Goal: Transaction & Acquisition: Download file/media

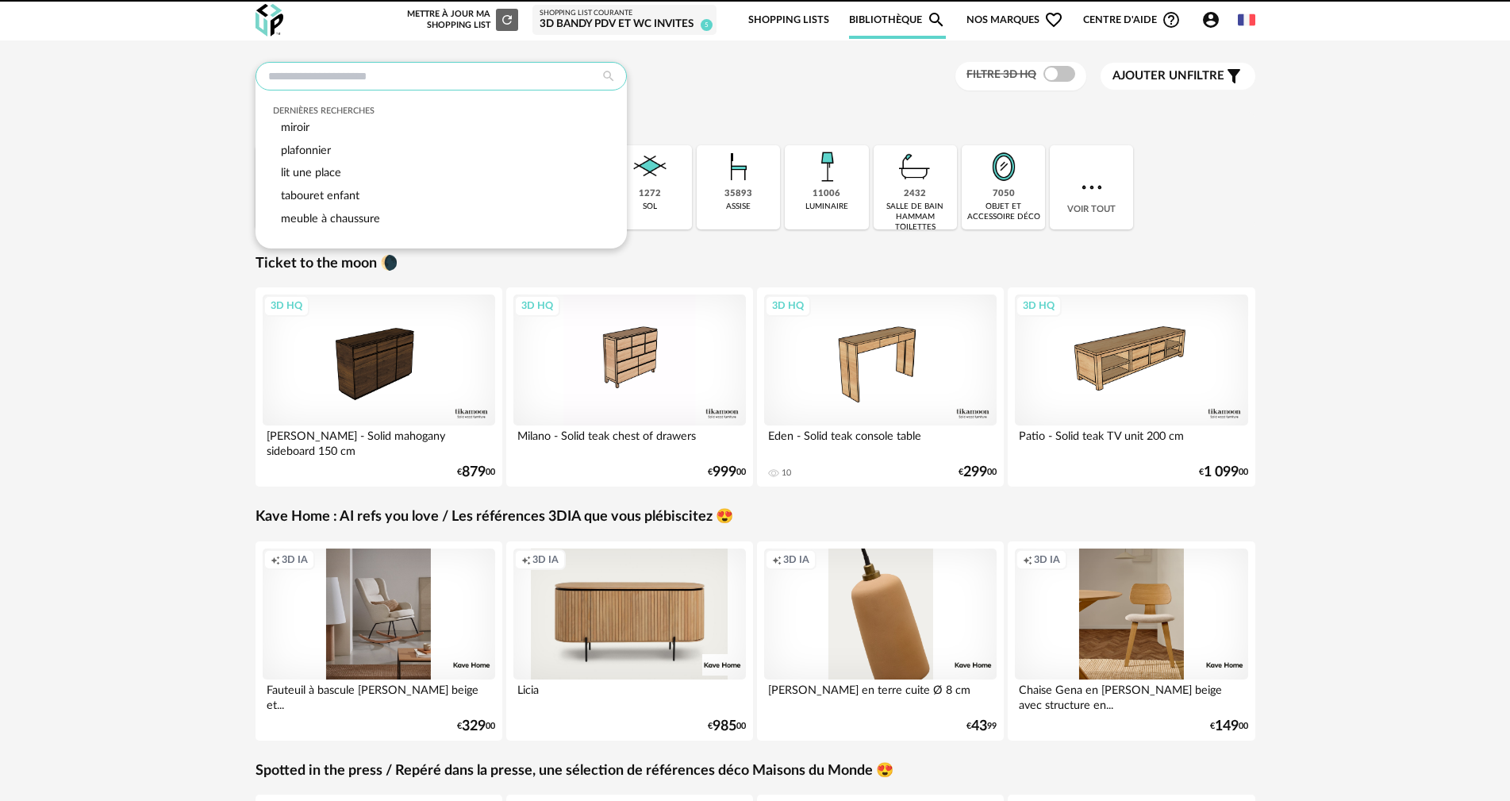
click at [373, 77] on input "text" at bounding box center [441, 76] width 371 height 29
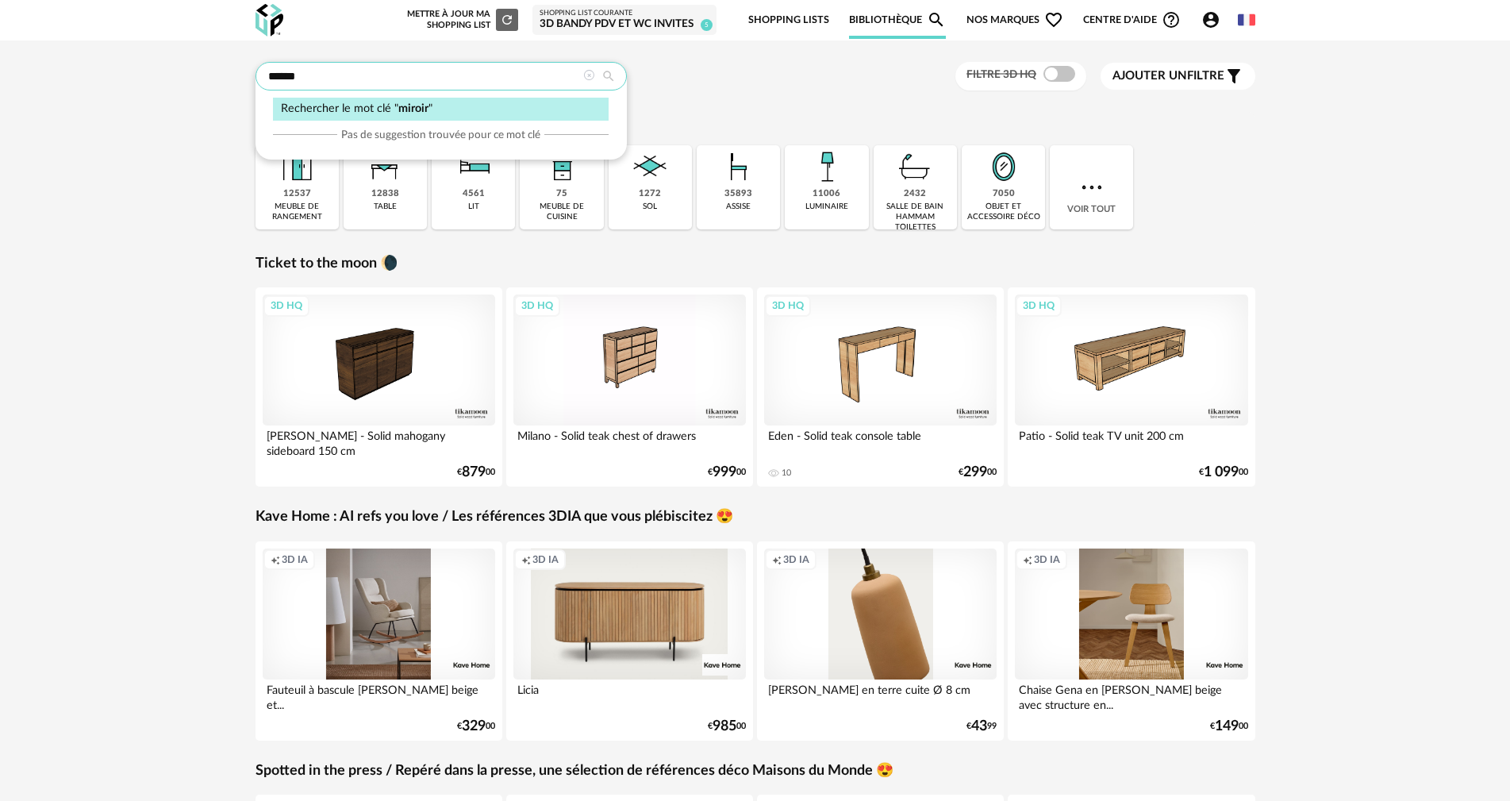
type input "******"
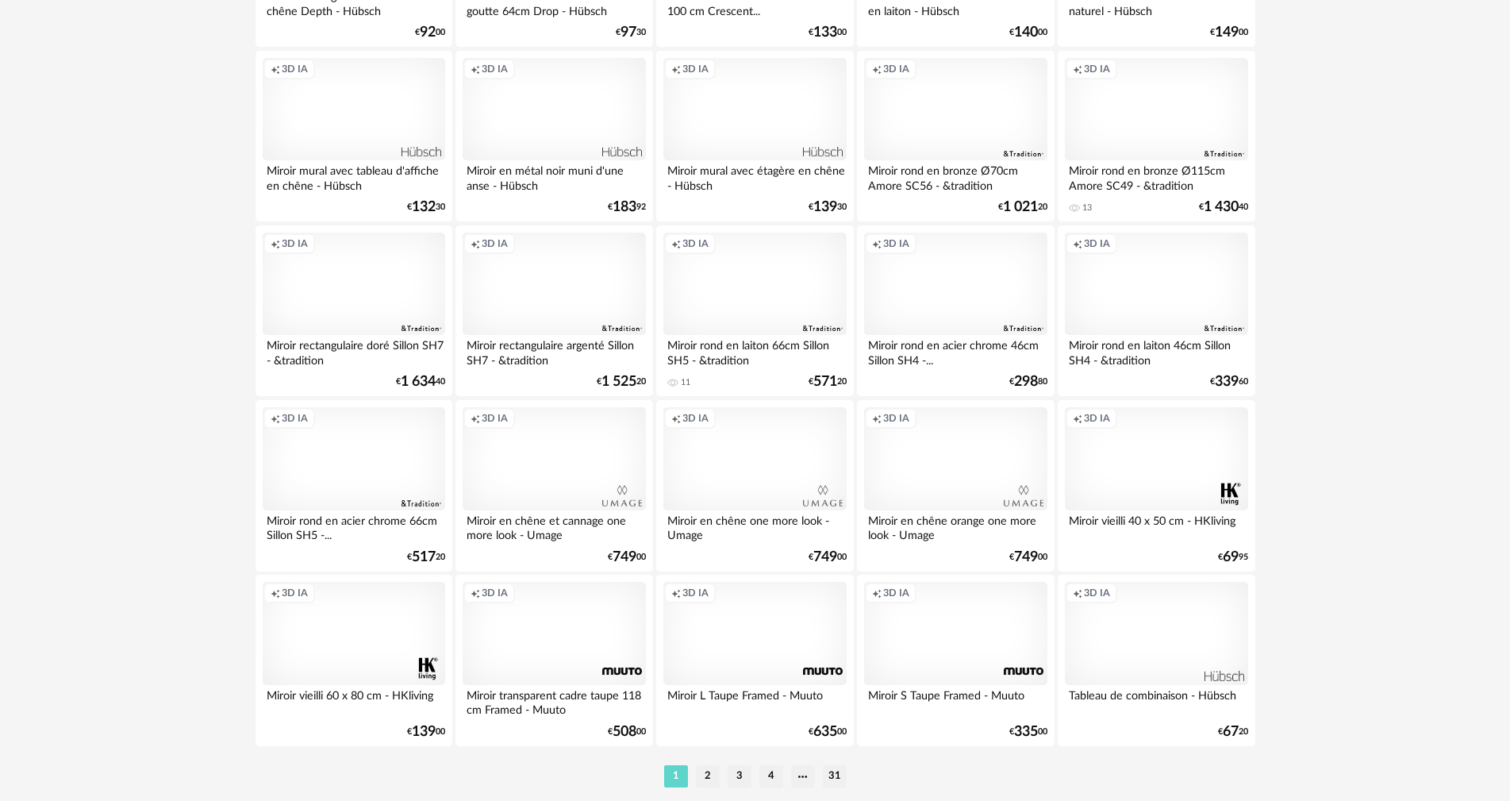
scroll to position [3026, 0]
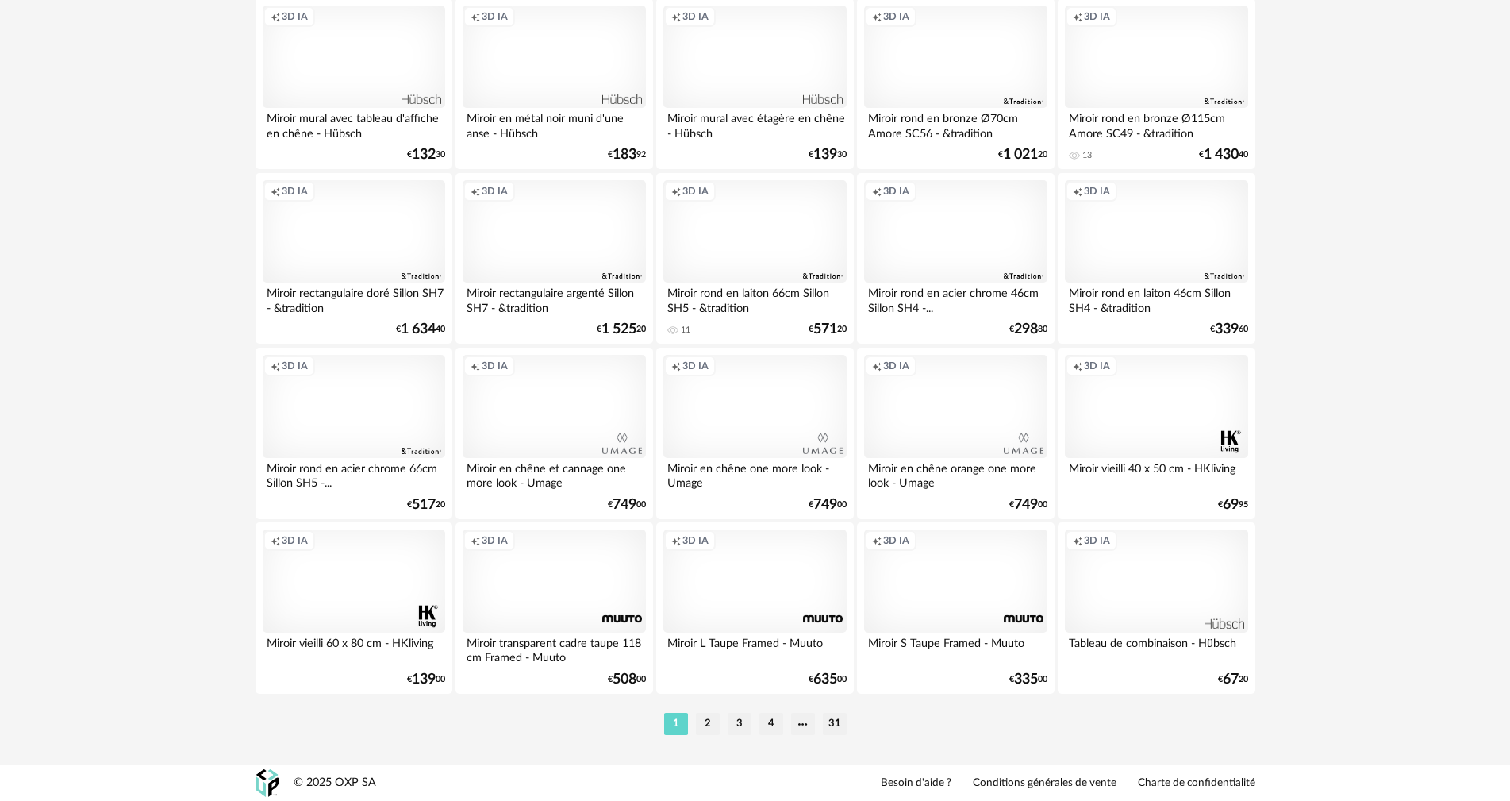
click at [704, 723] on li "2" at bounding box center [708, 724] width 24 height 22
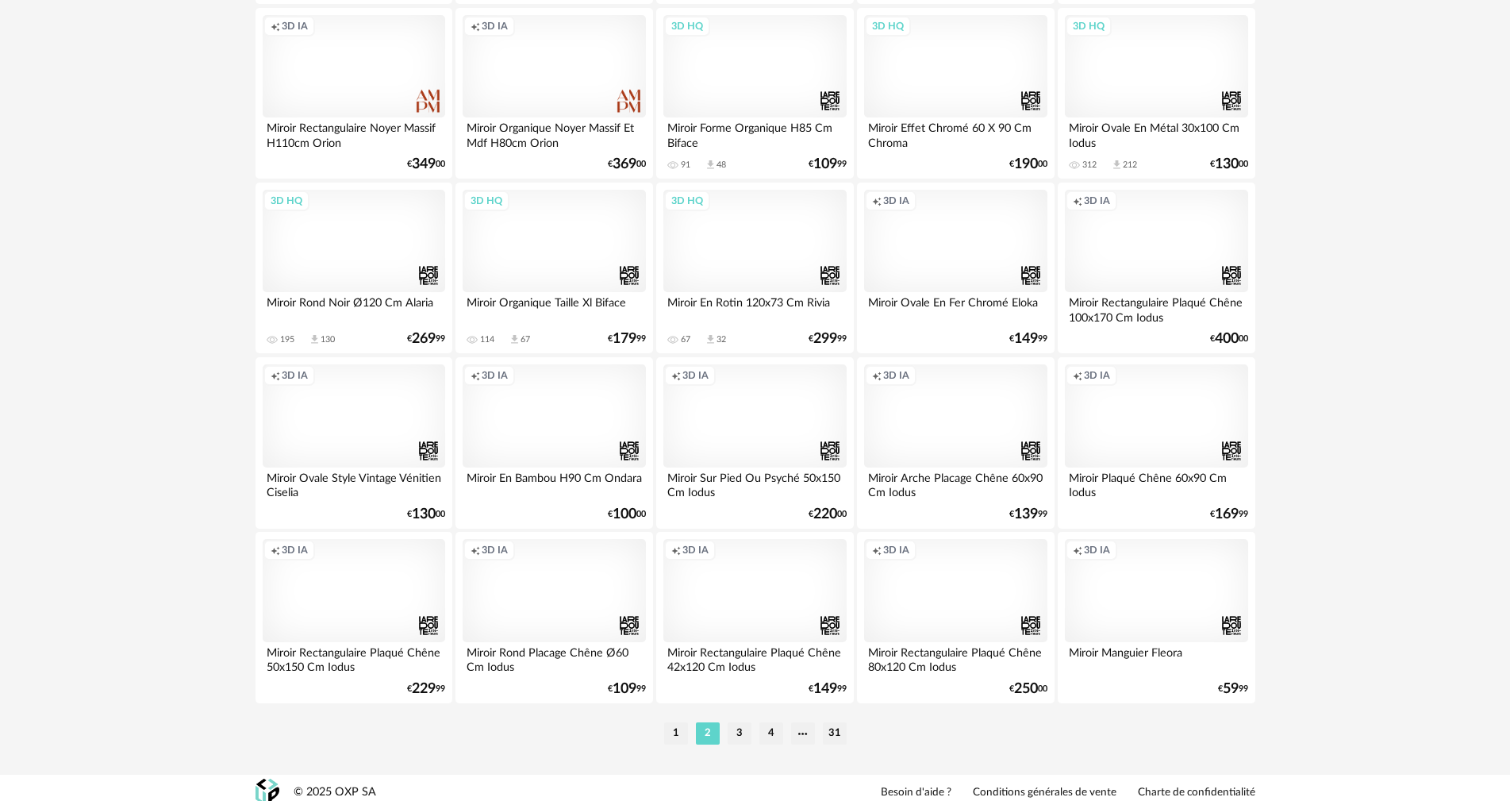
scroll to position [3026, 0]
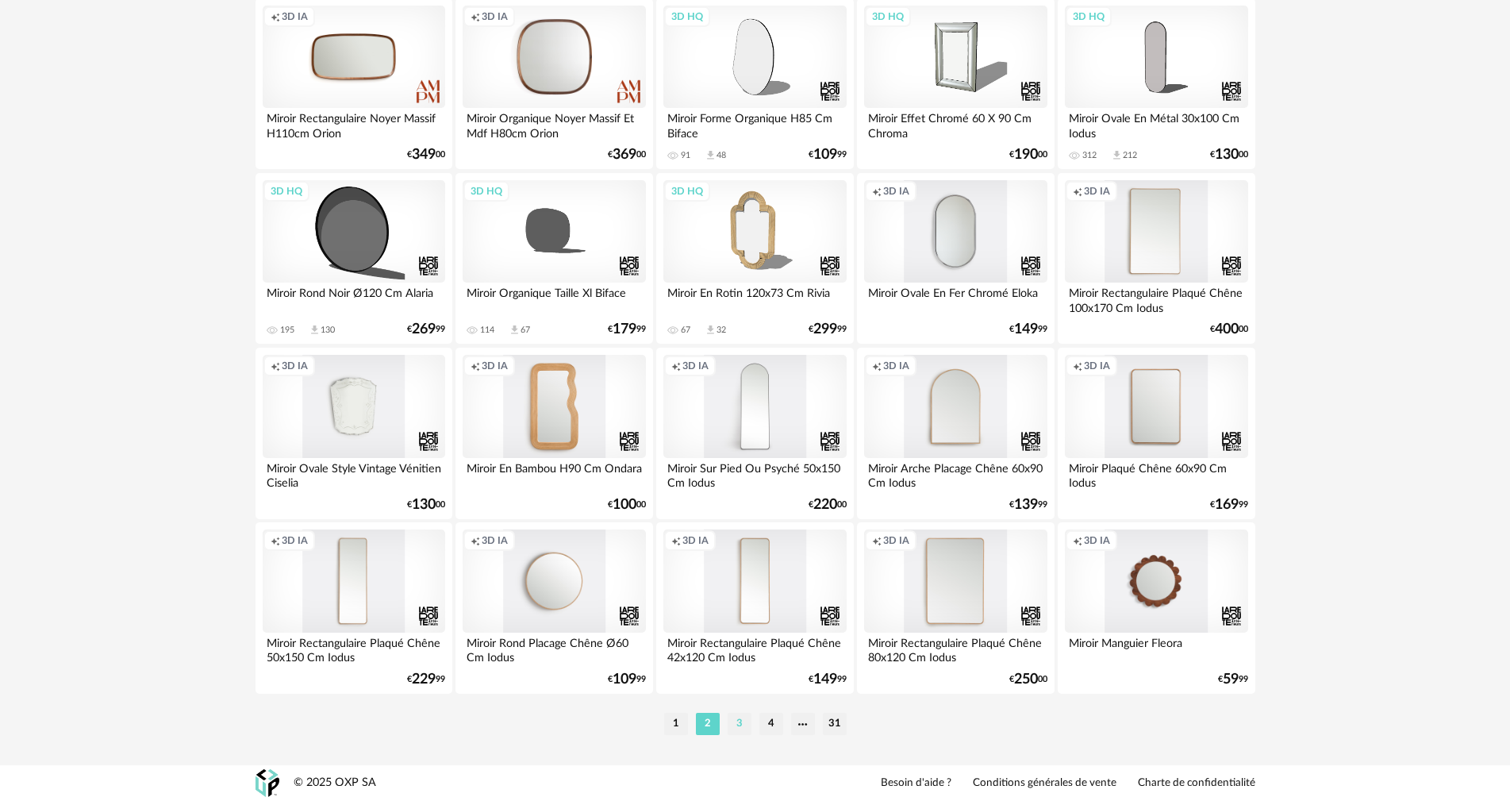
click at [741, 725] on li "3" at bounding box center [740, 724] width 24 height 22
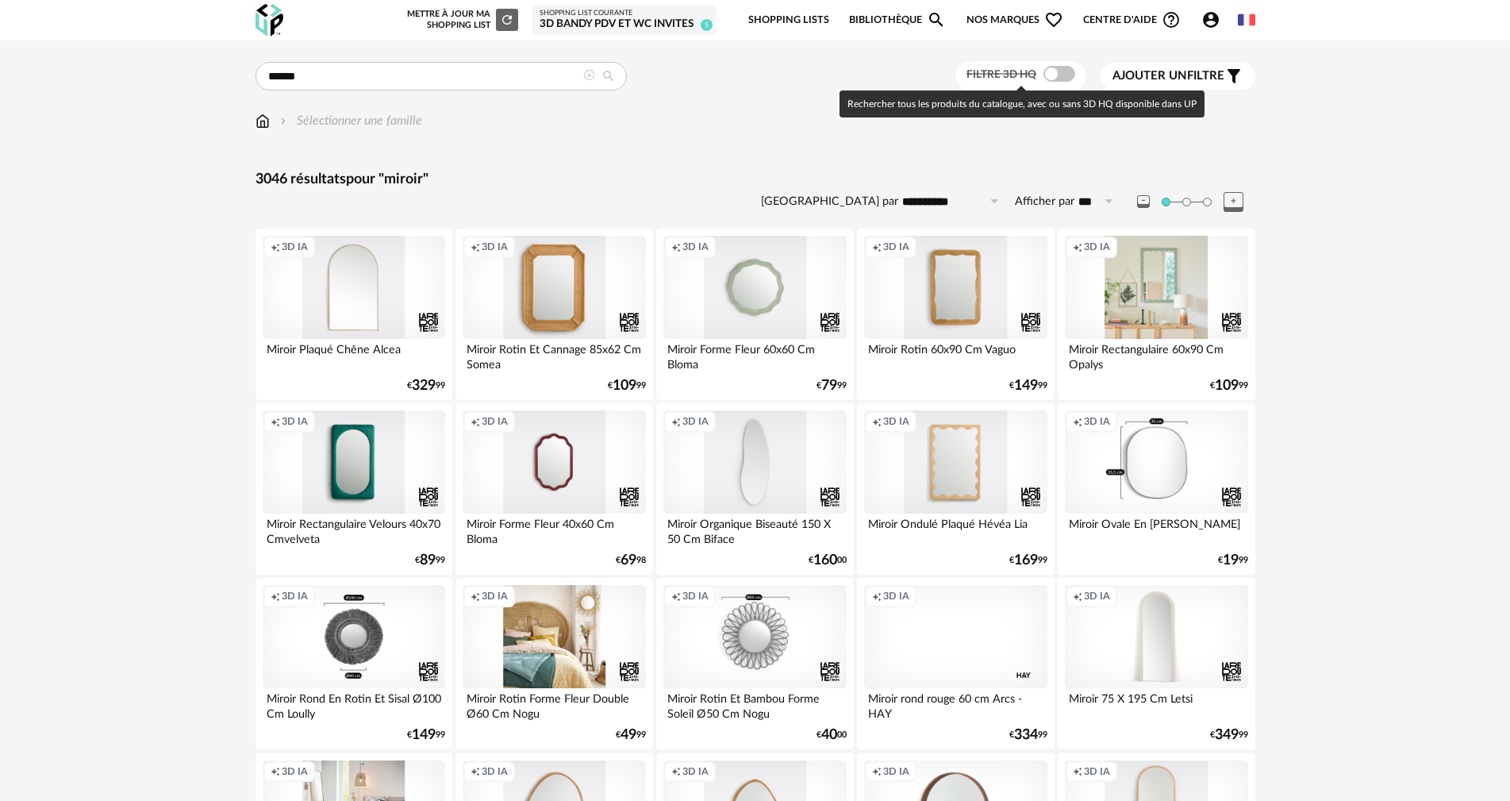
click at [1047, 71] on span at bounding box center [1060, 74] width 32 height 16
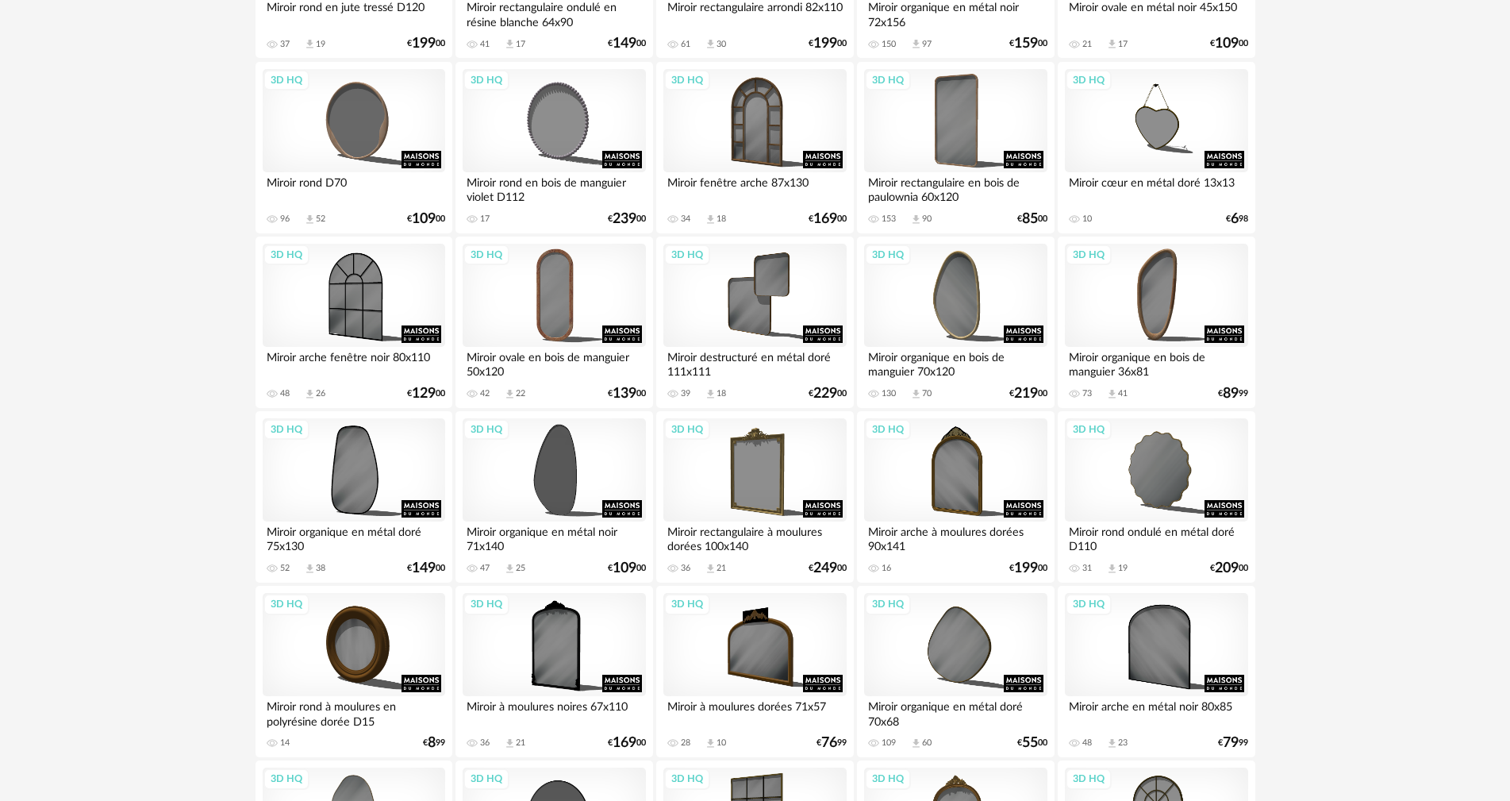
scroll to position [1429, 0]
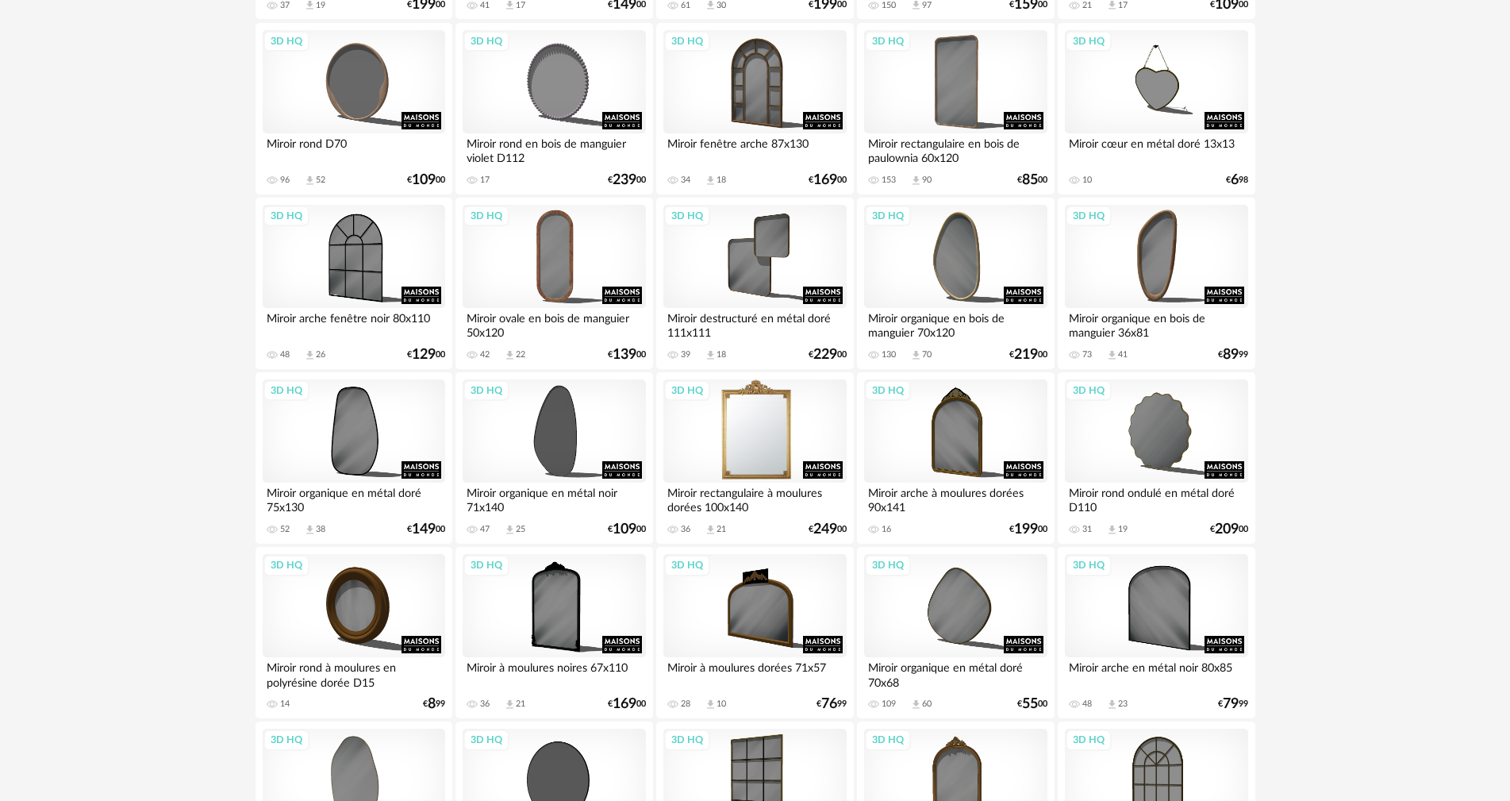
click at [738, 423] on div "3D HQ" at bounding box center [755, 430] width 183 height 103
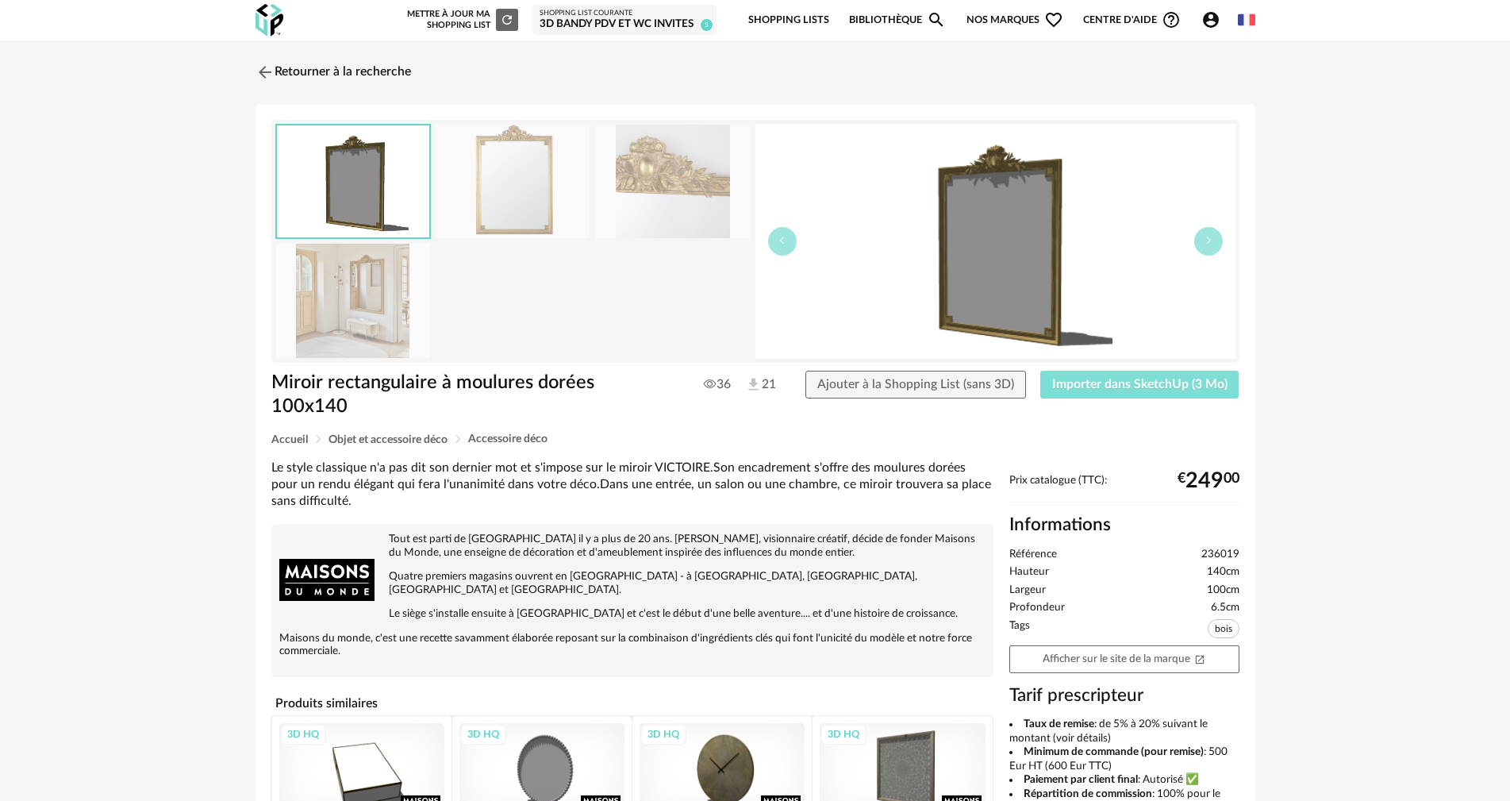
click at [1141, 382] on span "Importer dans SketchUp (3 Mo)" at bounding box center [1140, 384] width 175 height 13
click at [284, 72] on link "Retourner à la recherche" at bounding box center [330, 72] width 156 height 35
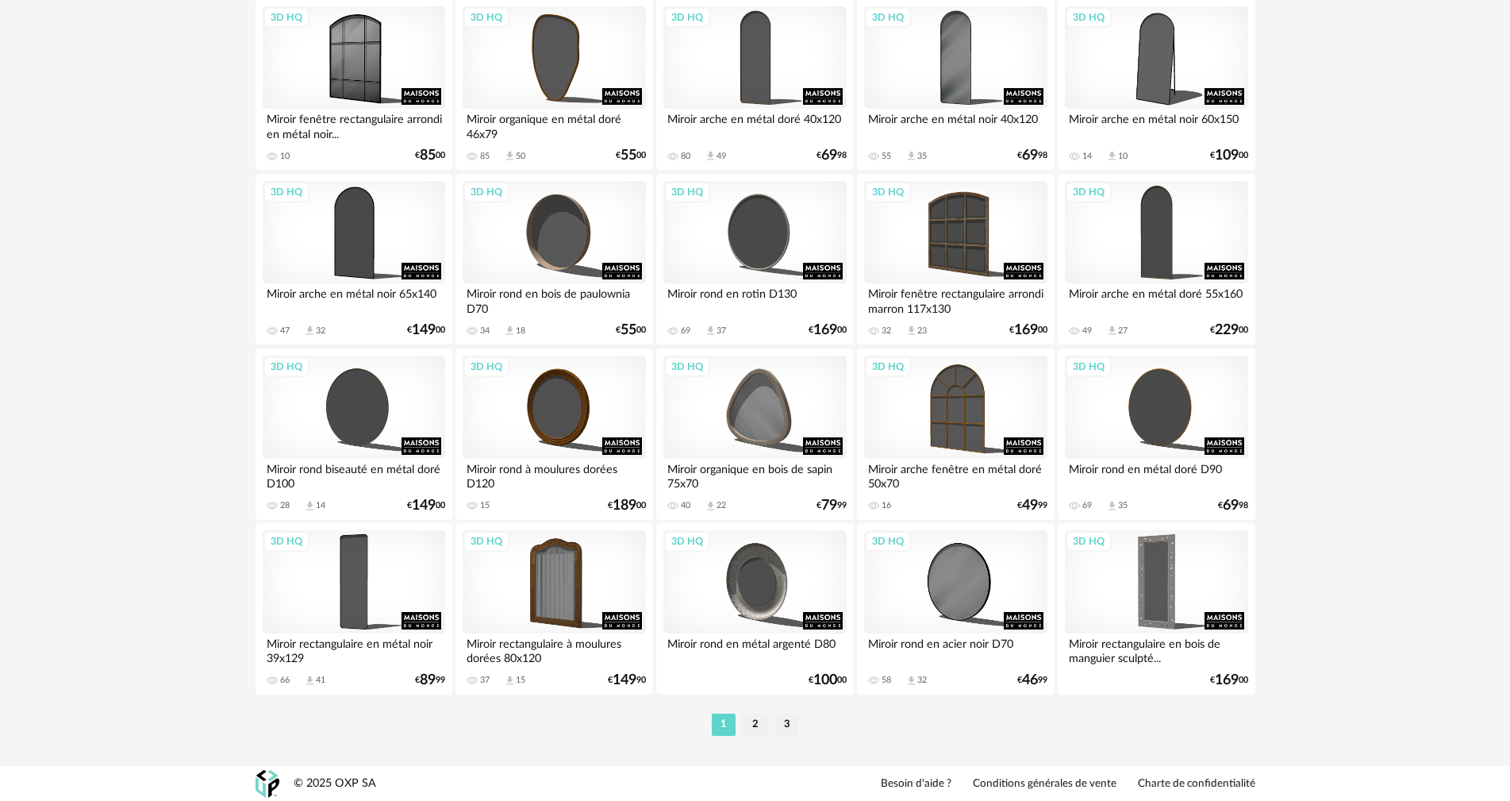
scroll to position [3026, 0]
click at [535, 575] on div "3D HQ" at bounding box center [554, 580] width 183 height 103
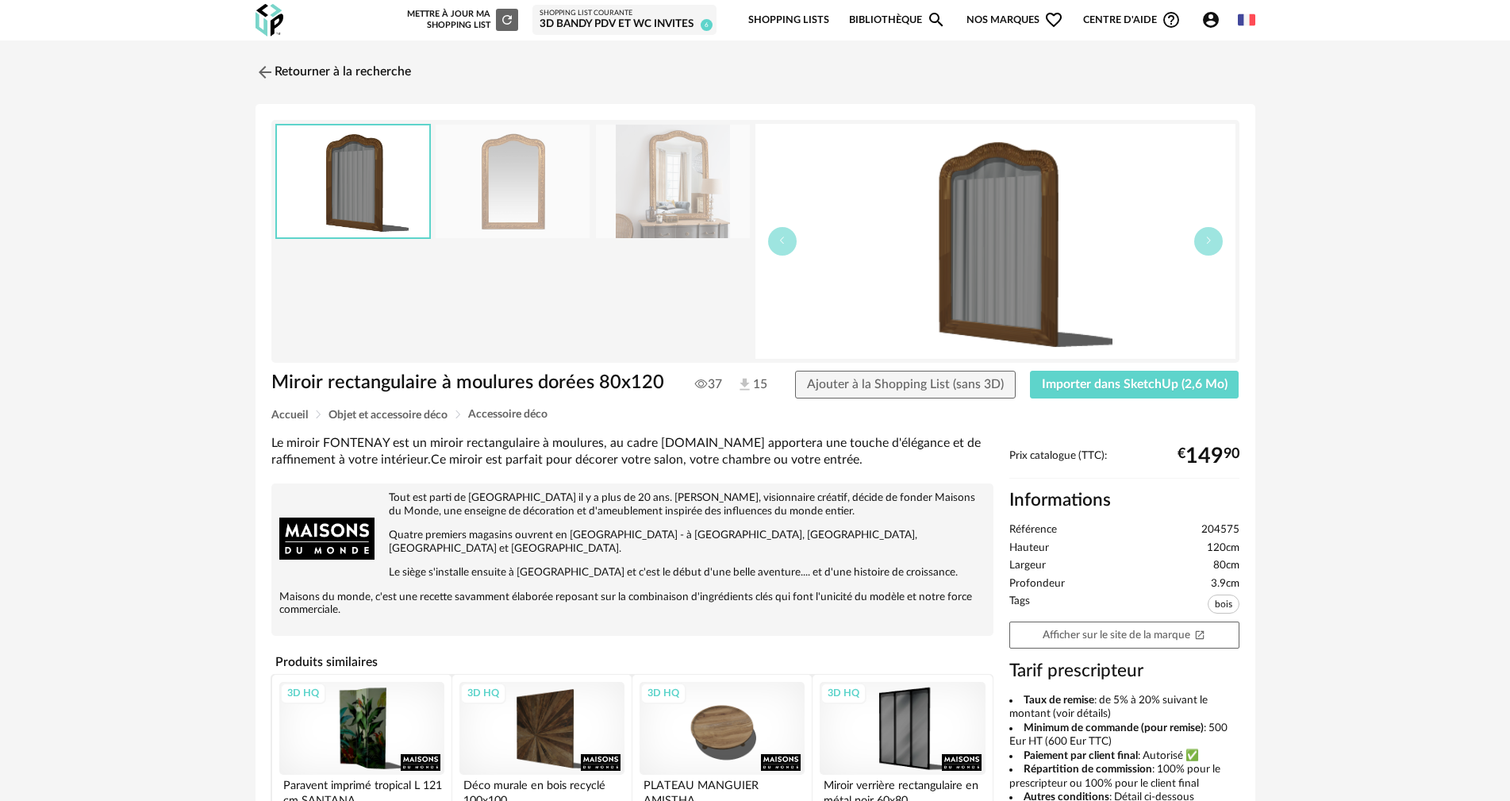
click at [1175, 404] on div "Miroir rectangulaire à moulures dorées 80x120 37 15 Ajouter à la Shopping List …" at bounding box center [756, 390] width 984 height 39
click at [1162, 386] on span "Importer dans SketchUp (2,6 Mo)" at bounding box center [1135, 384] width 186 height 13
